Goal: Transaction & Acquisition: Purchase product/service

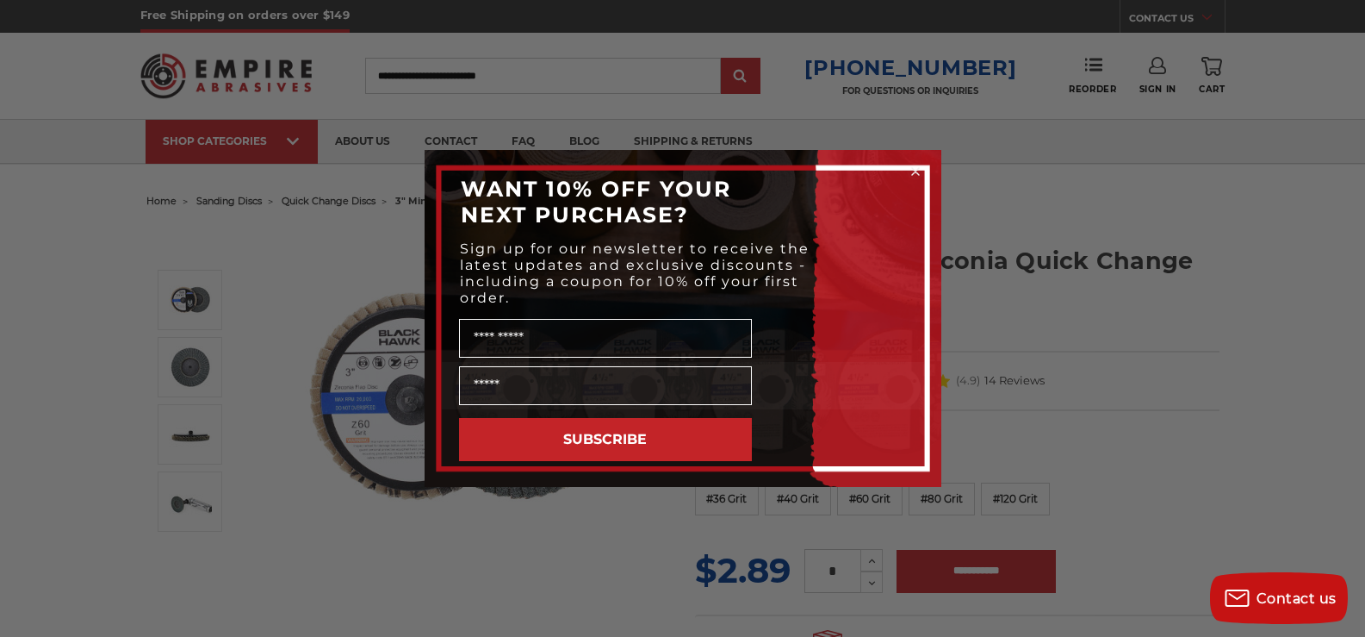
click at [916, 170] on circle "Close dialog" at bounding box center [915, 172] width 16 height 16
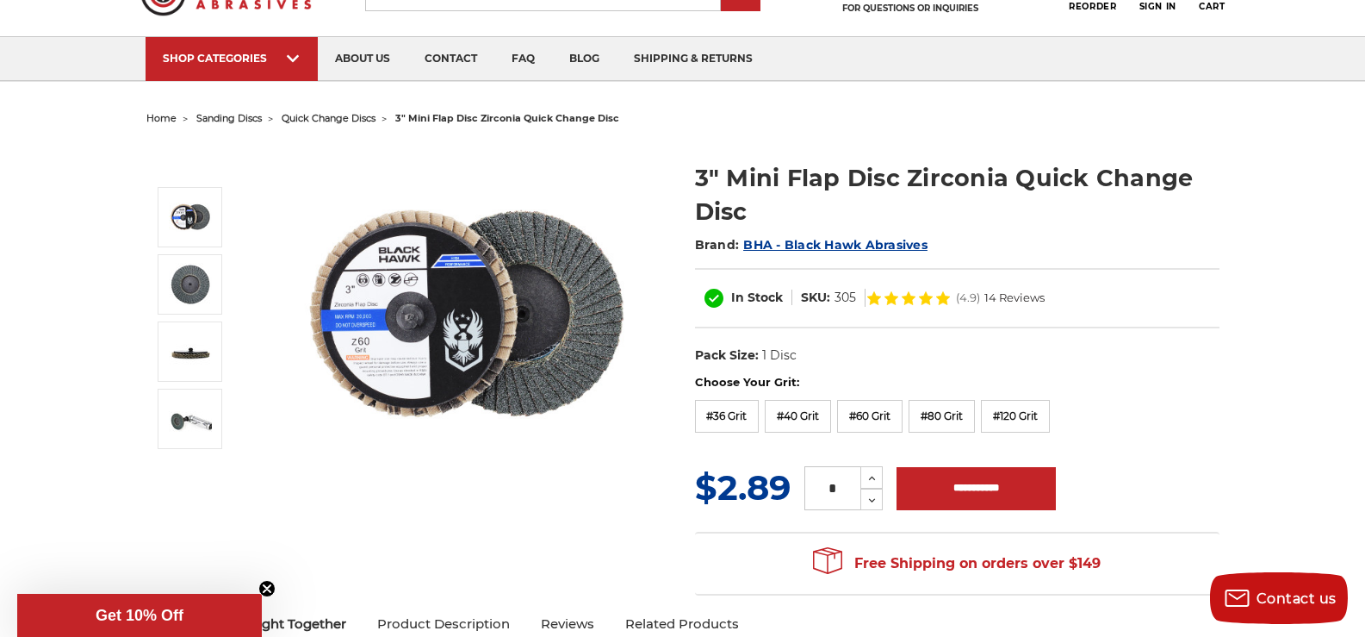
scroll to position [128, 0]
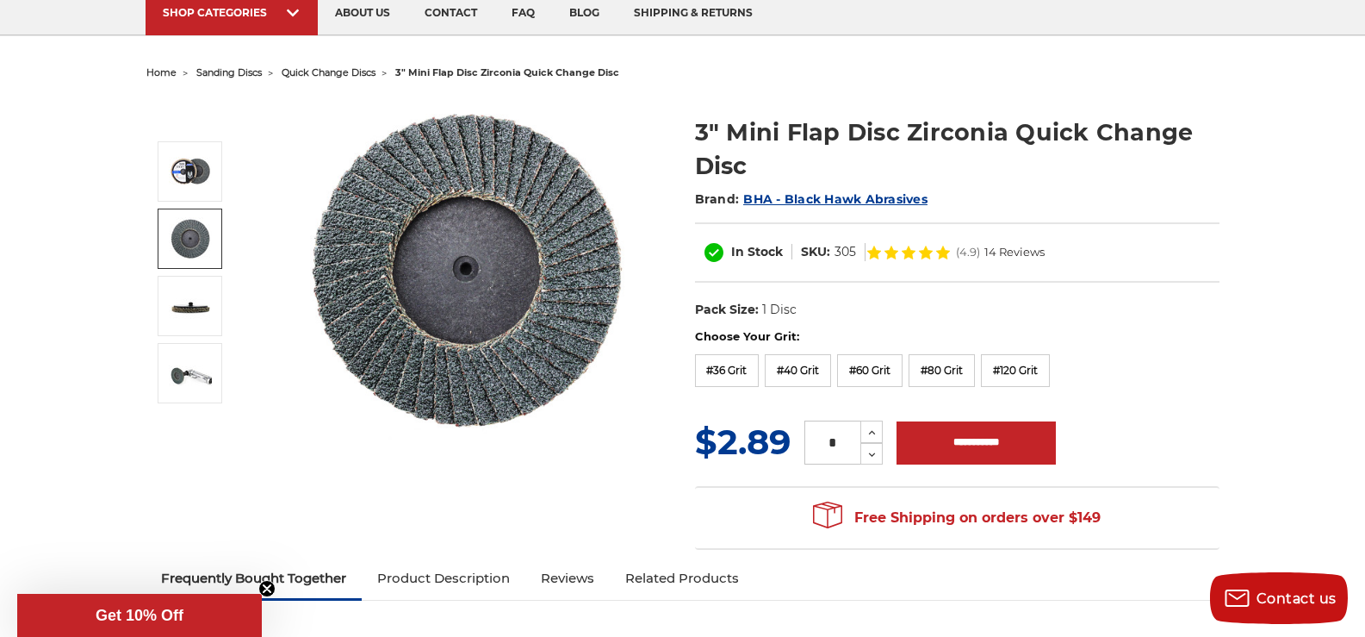
click at [191, 236] on img at bounding box center [190, 238] width 43 height 43
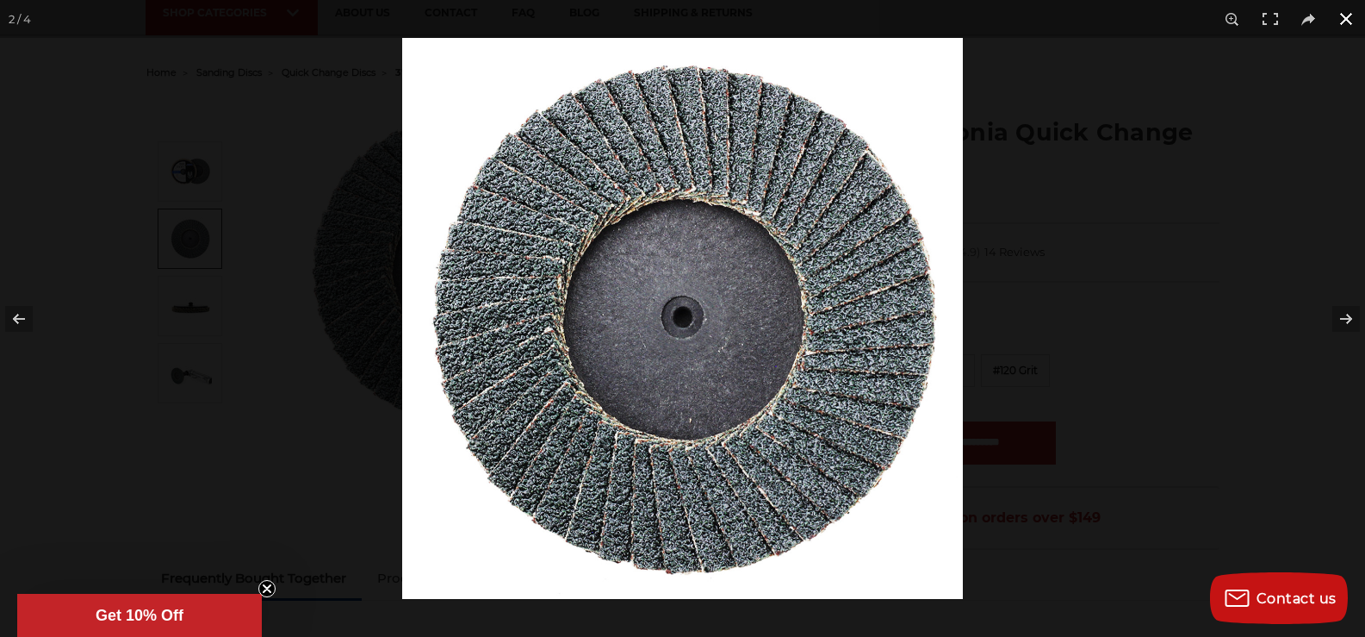
click at [1346, 16] on button at bounding box center [1346, 19] width 38 height 38
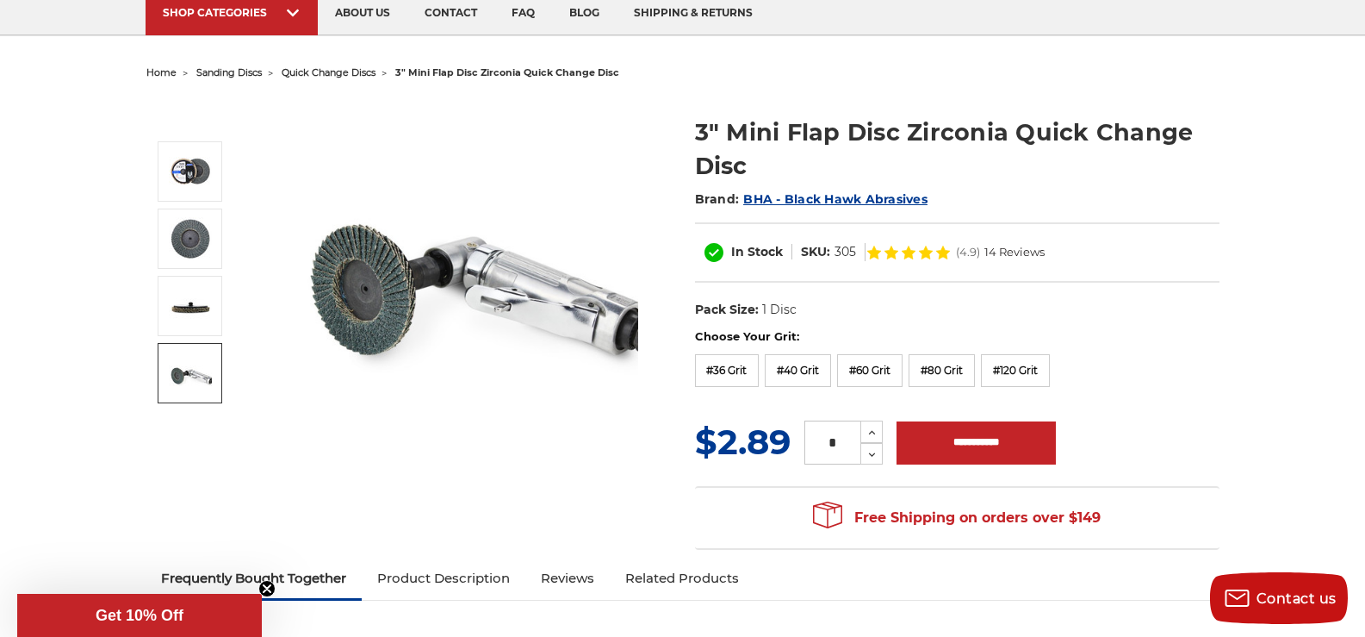
click at [187, 368] on img at bounding box center [190, 372] width 43 height 43
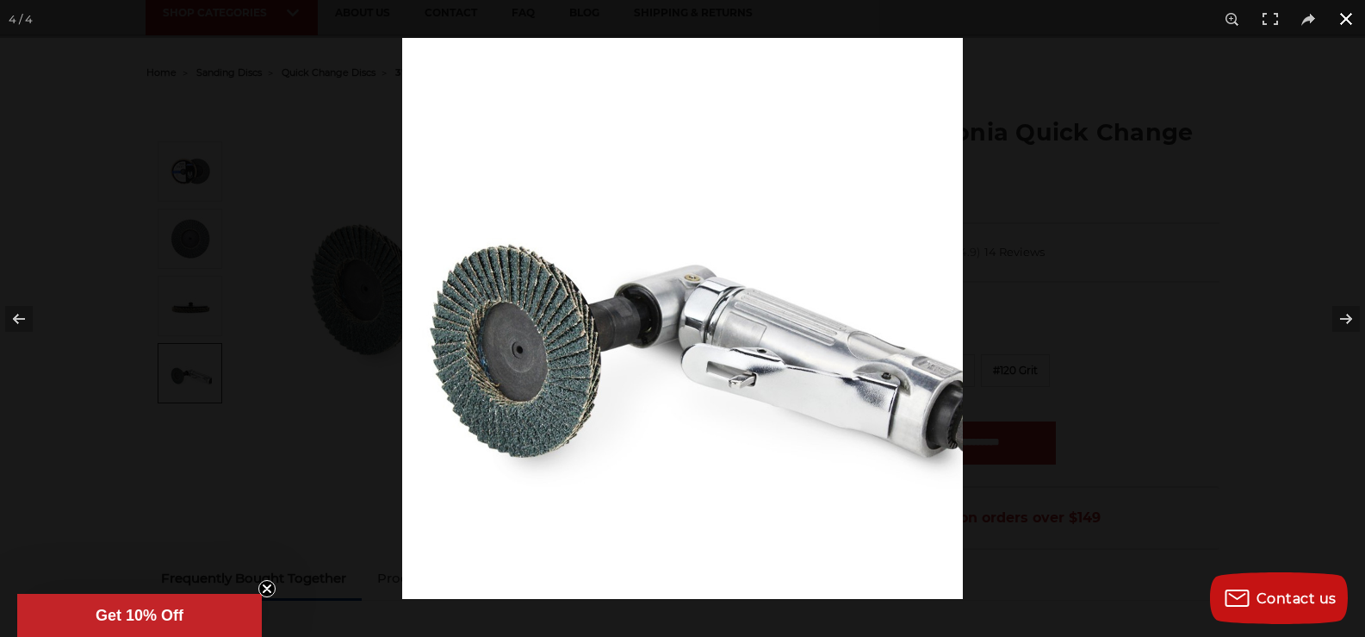
click at [1351, 15] on button at bounding box center [1346, 19] width 38 height 38
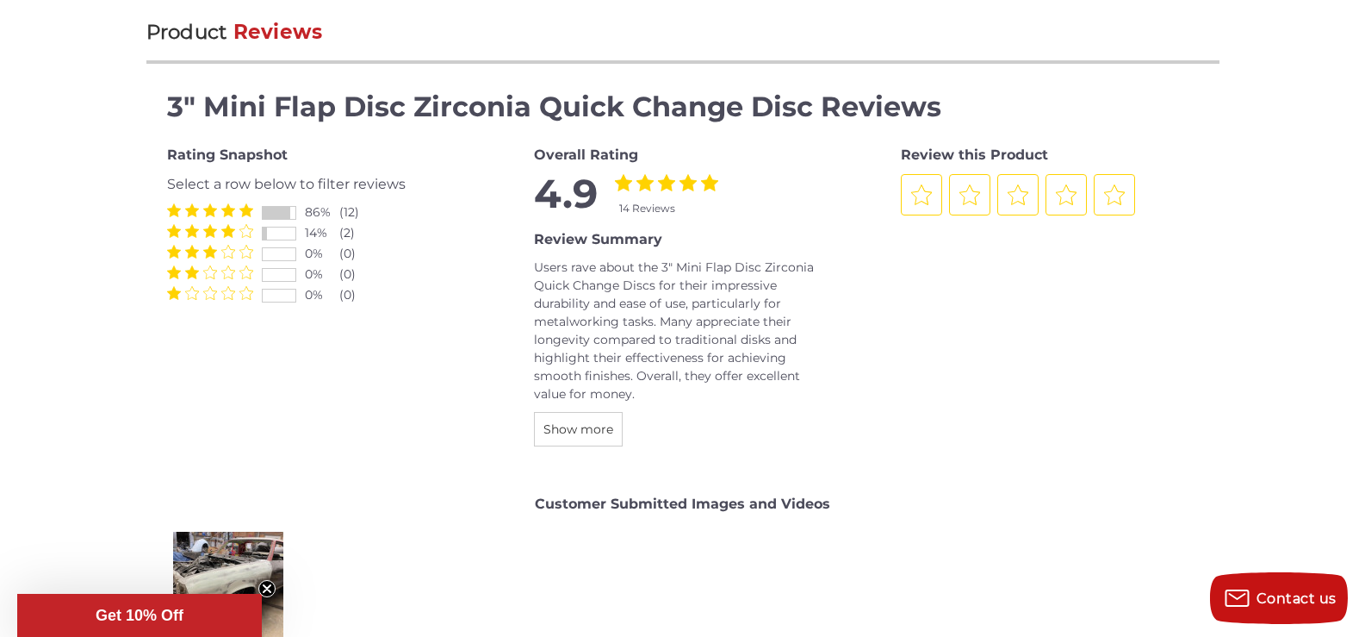
scroll to position [1981, 0]
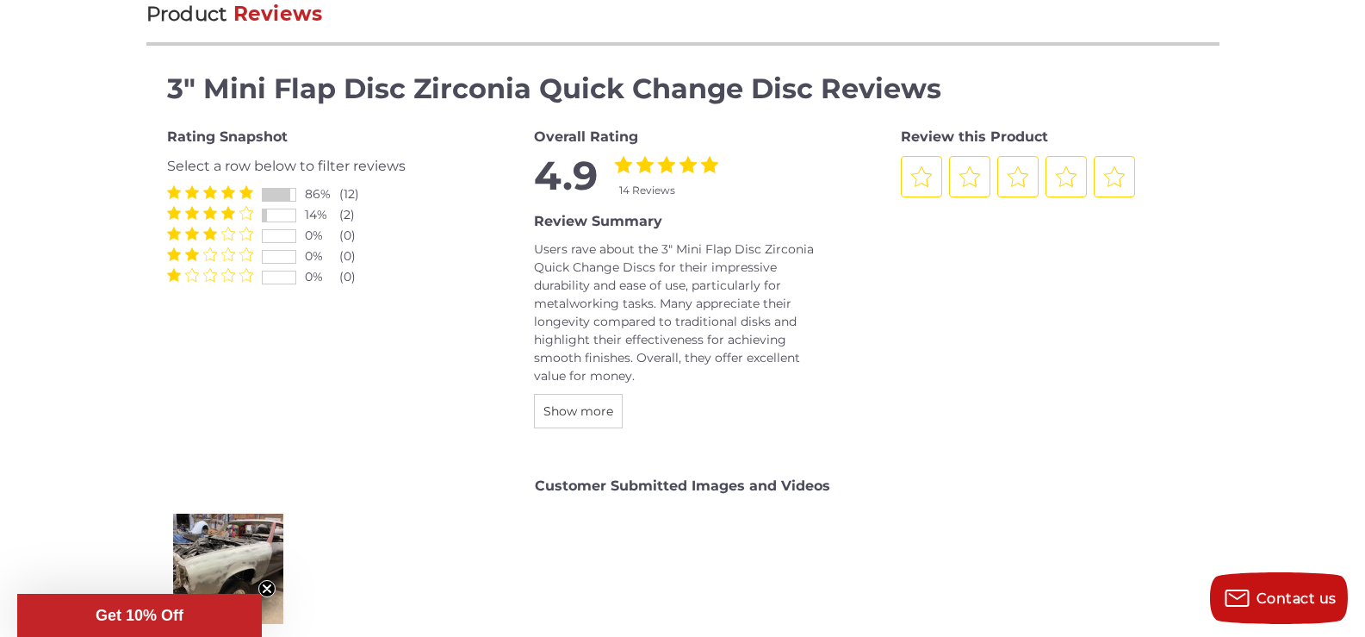
click at [342, 211] on div "(2)" at bounding box center [356, 215] width 34 height 18
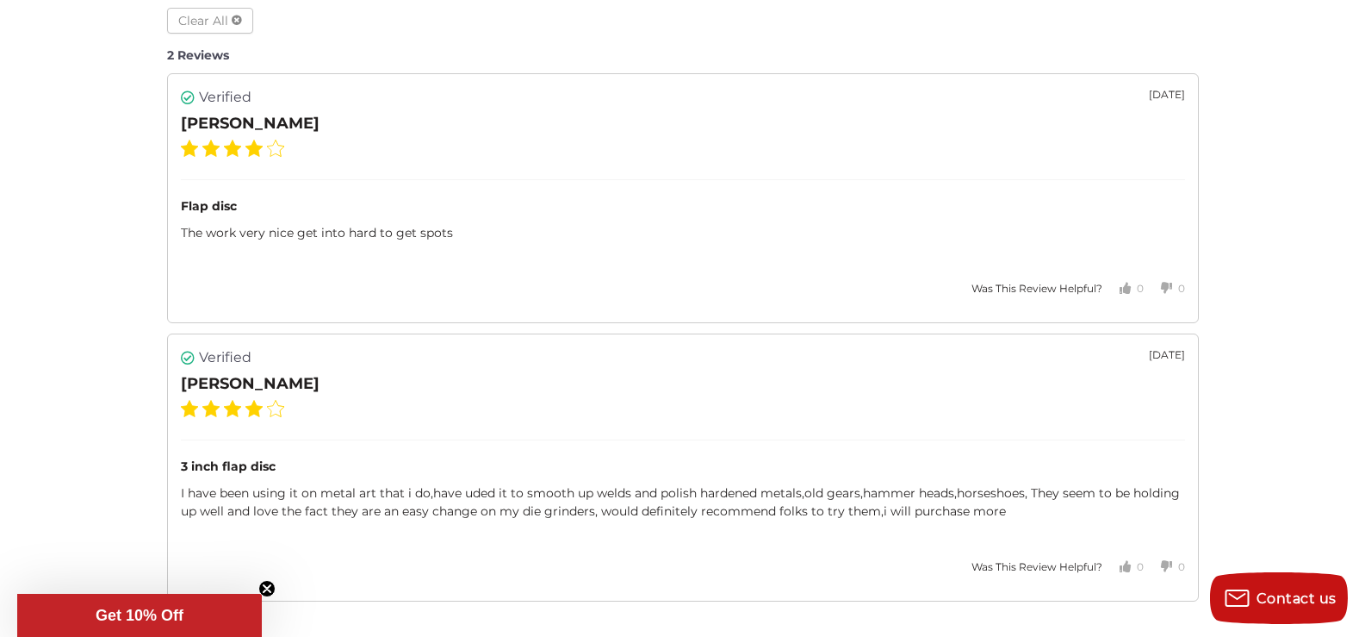
scroll to position [2720, 0]
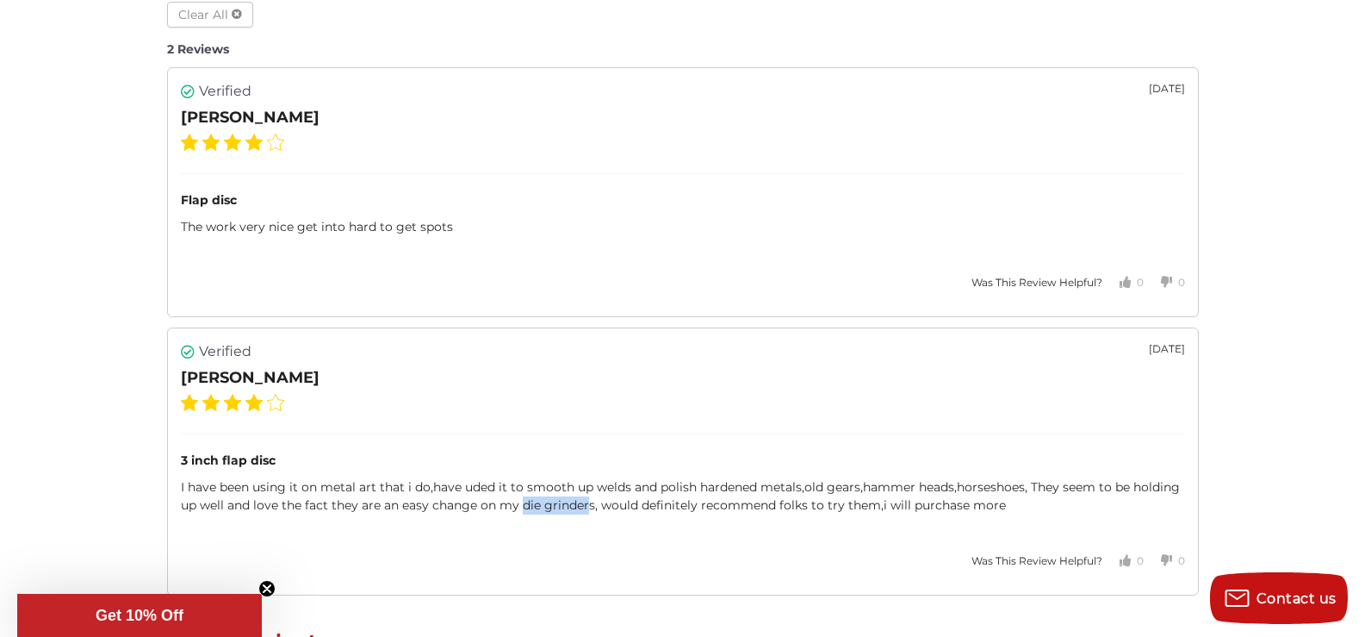
drag, startPoint x: 521, startPoint y: 506, endPoint x: 587, endPoint y: 508, distance: 65.5
click at [587, 508] on span "I have been using it on metal art that i do,have uded it to smooth up welds and…" at bounding box center [680, 496] width 999 height 34
copy span "die grinder"
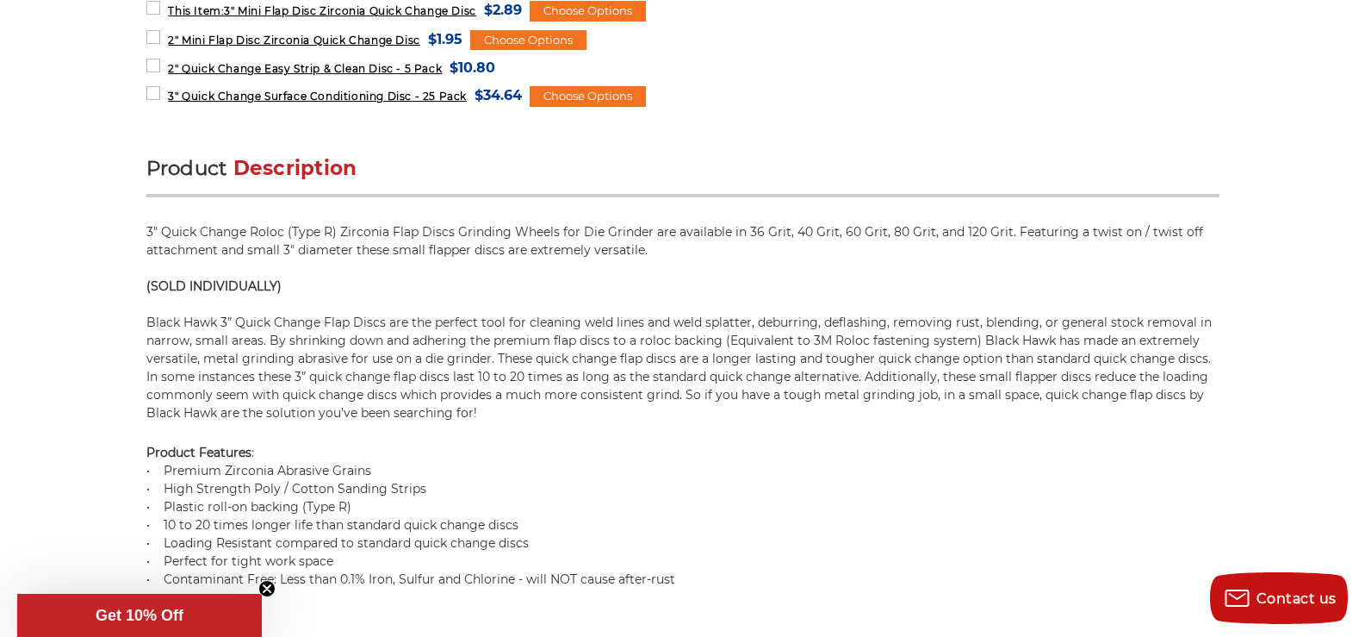
scroll to position [0, 0]
